Goal: Information Seeking & Learning: Understand process/instructions

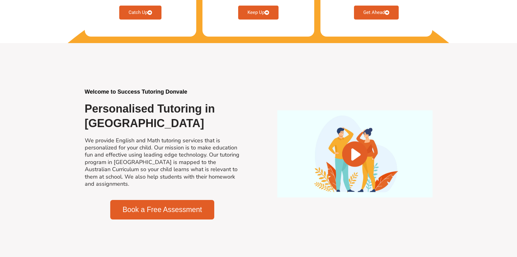
scroll to position [404, 0]
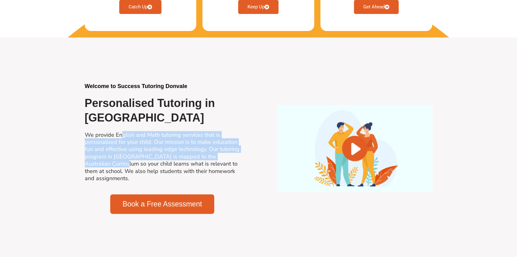
drag, startPoint x: 121, startPoint y: 126, endPoint x: 111, endPoint y: 156, distance: 32.3
click at [111, 156] on h2 "We provide English and Math tutoring services that is personalized for your chi…" at bounding box center [162, 157] width 155 height 51
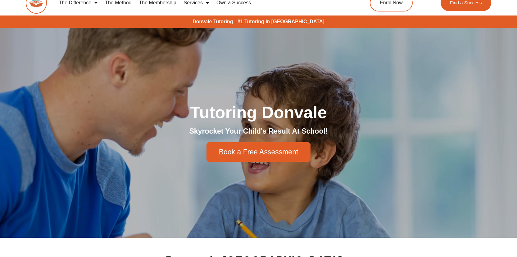
scroll to position [0, 0]
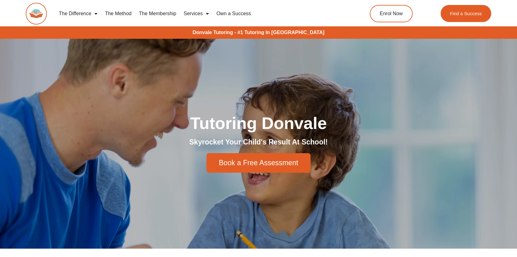
click at [118, 13] on link "The Method" at bounding box center [118, 14] width 34 height 14
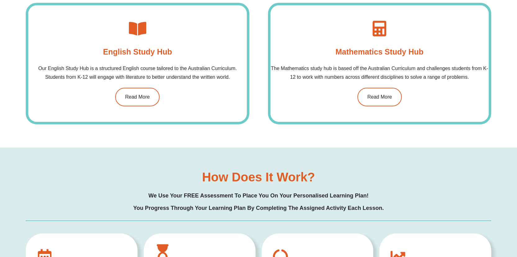
scroll to position [651, 0]
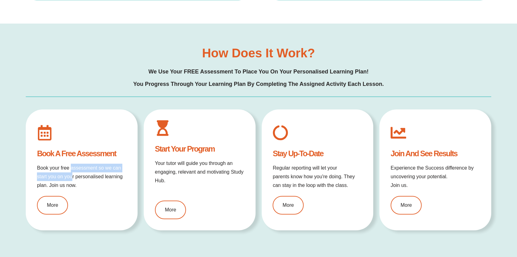
drag, startPoint x: 72, startPoint y: 169, endPoint x: 72, endPoint y: 173, distance: 4.7
click at [72, 173] on p "Book your free assessment so we can start you on your personalised learning pla…" at bounding box center [81, 177] width 89 height 26
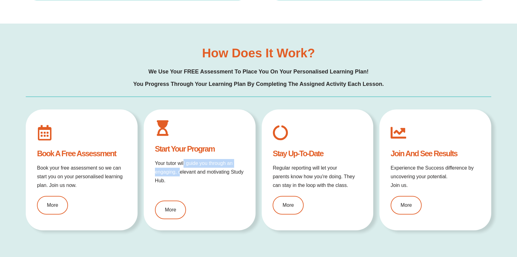
drag, startPoint x: 183, startPoint y: 160, endPoint x: 181, endPoint y: 173, distance: 13.9
click at [181, 173] on p "Your tutor will guide you through an engaging, relevant and motivating Study Hu…" at bounding box center [199, 172] width 89 height 26
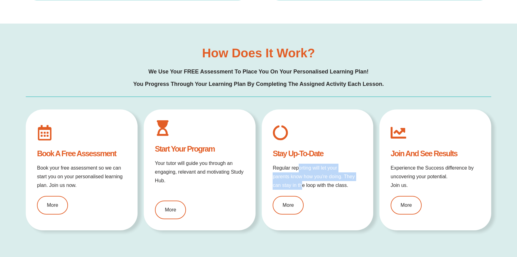
drag, startPoint x: 298, startPoint y: 167, endPoint x: 302, endPoint y: 186, distance: 19.1
click at [302, 186] on p "Regular reporting will let your parents know how you're doing. They can stay in…" at bounding box center [317, 177] width 89 height 26
drag, startPoint x: 303, startPoint y: 186, endPoint x: 303, endPoint y: 181, distance: 5.0
click at [303, 181] on p "Regular reporting will let your parents know how you're doing. They can stay in…" at bounding box center [317, 177] width 89 height 26
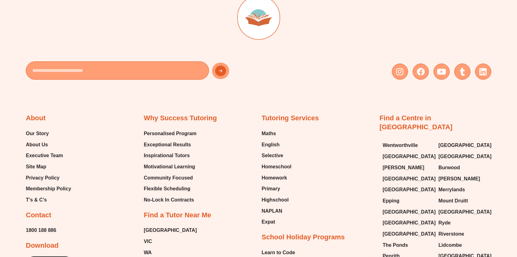
scroll to position [1427, 0]
